Goal: Navigation & Orientation: Understand site structure

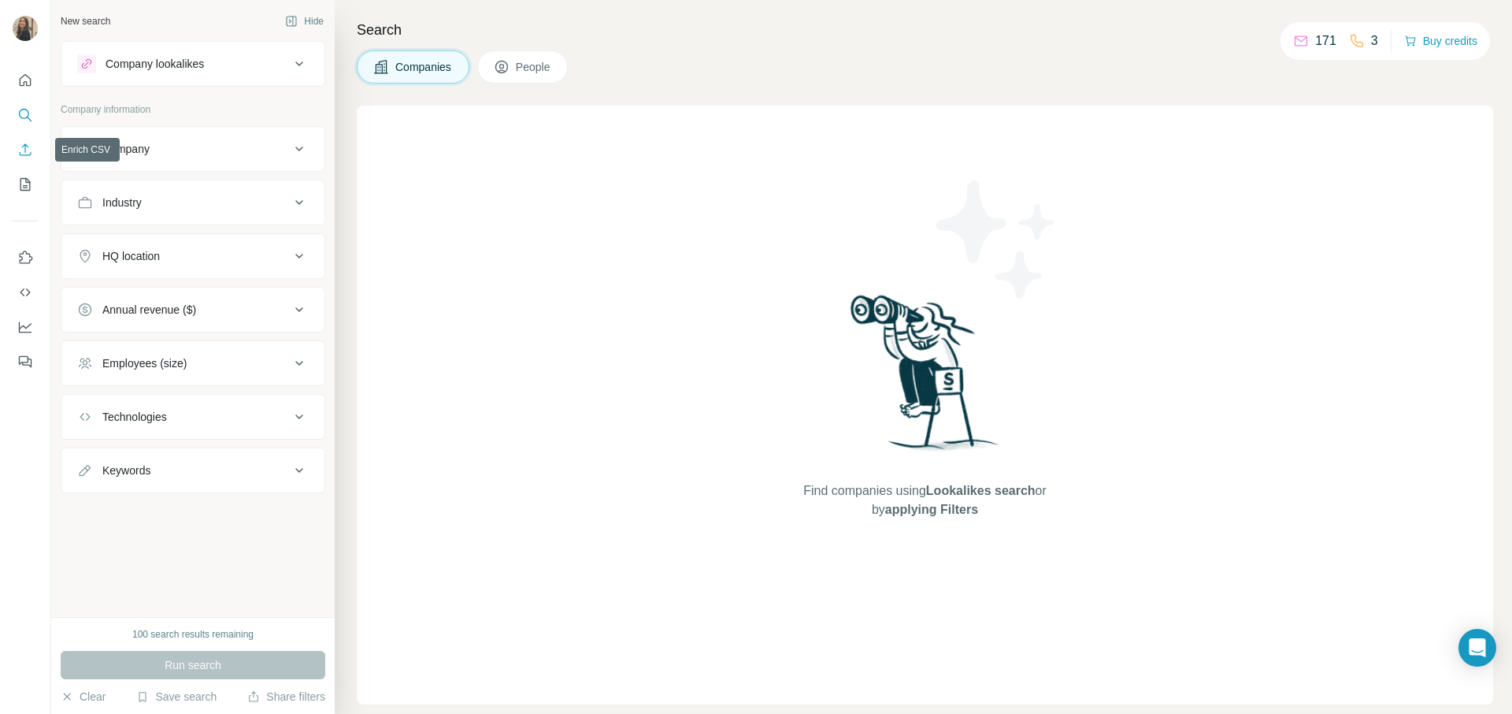
click at [25, 149] on icon "Enrich CSV" at bounding box center [26, 149] width 12 height 12
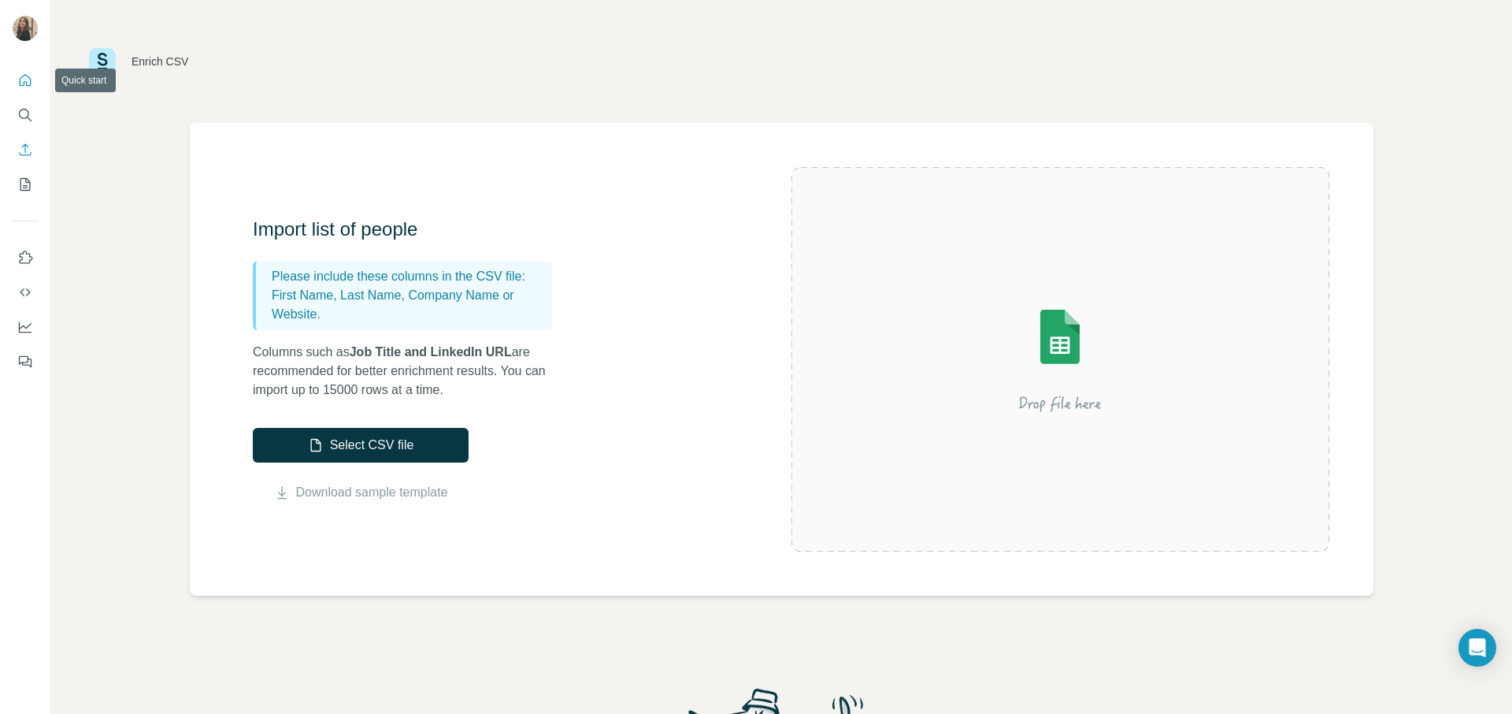
click at [20, 83] on icon "Quick start" at bounding box center [26, 80] width 12 height 12
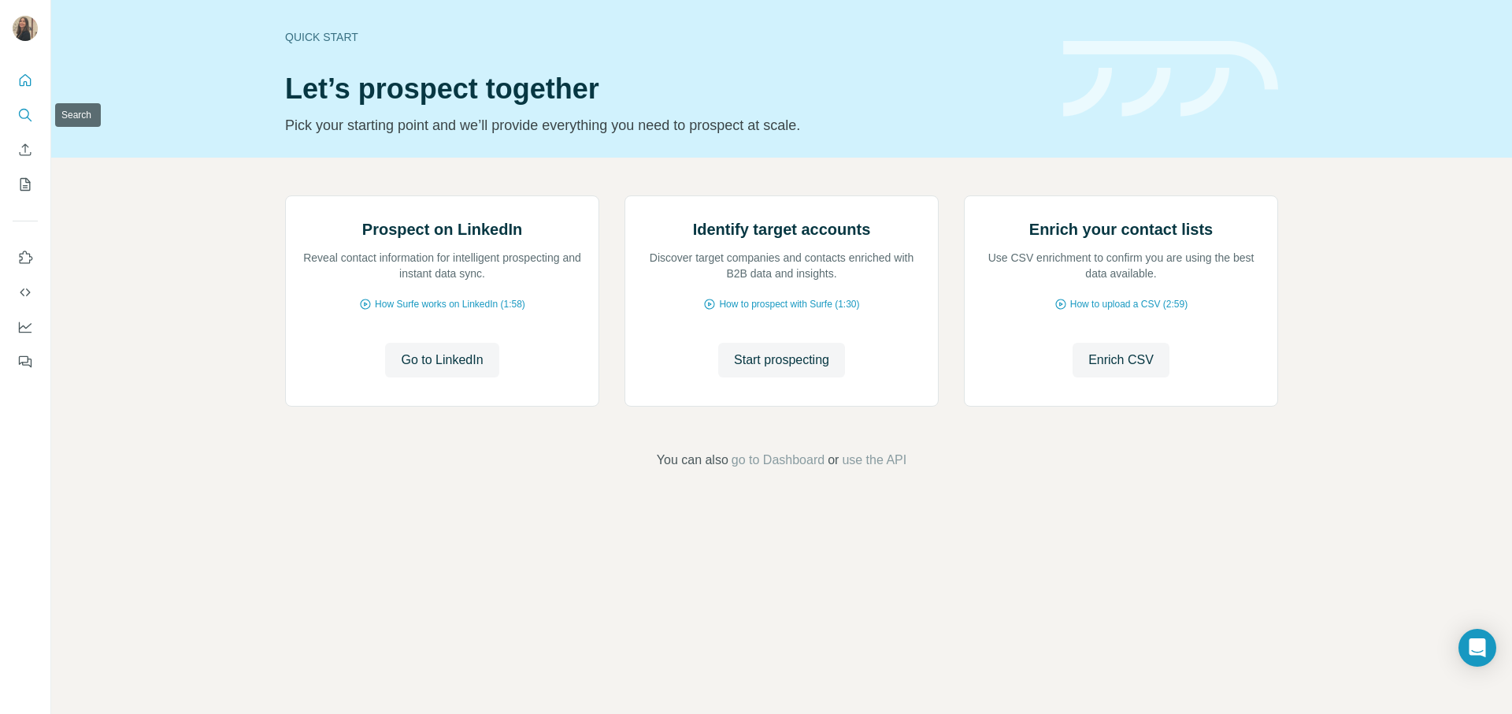
click at [25, 117] on icon "Search" at bounding box center [25, 115] width 16 height 16
